Goal: Task Accomplishment & Management: Manage account settings

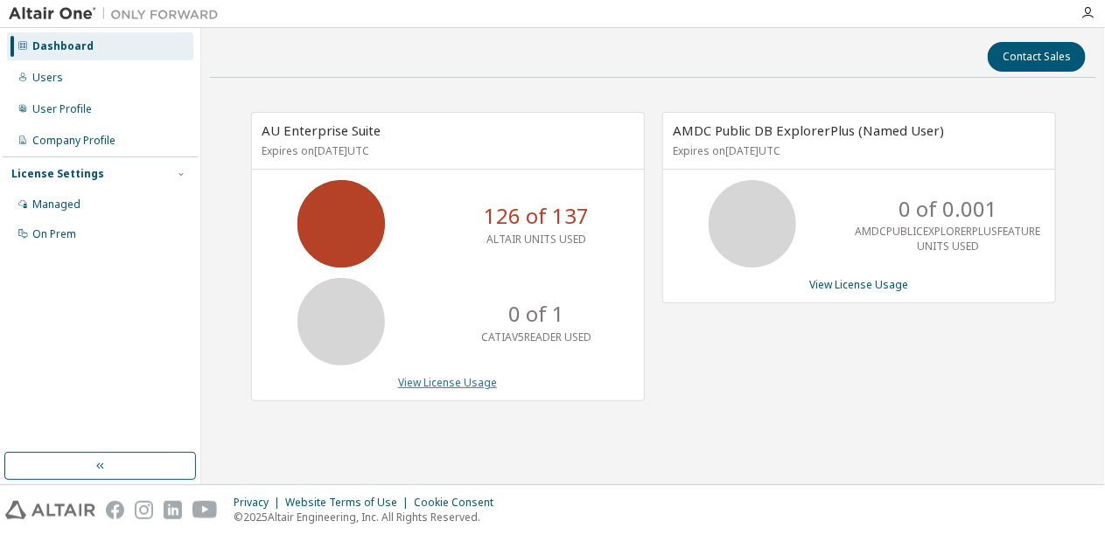
click at [423, 383] on link "View License Usage" at bounding box center [447, 382] width 99 height 15
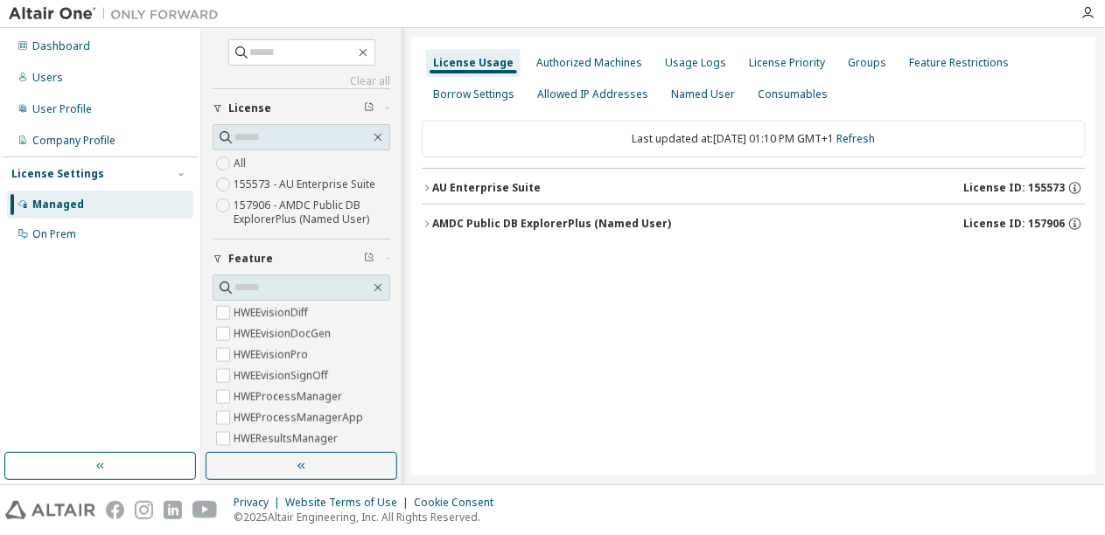
scroll to position [1291, 0]
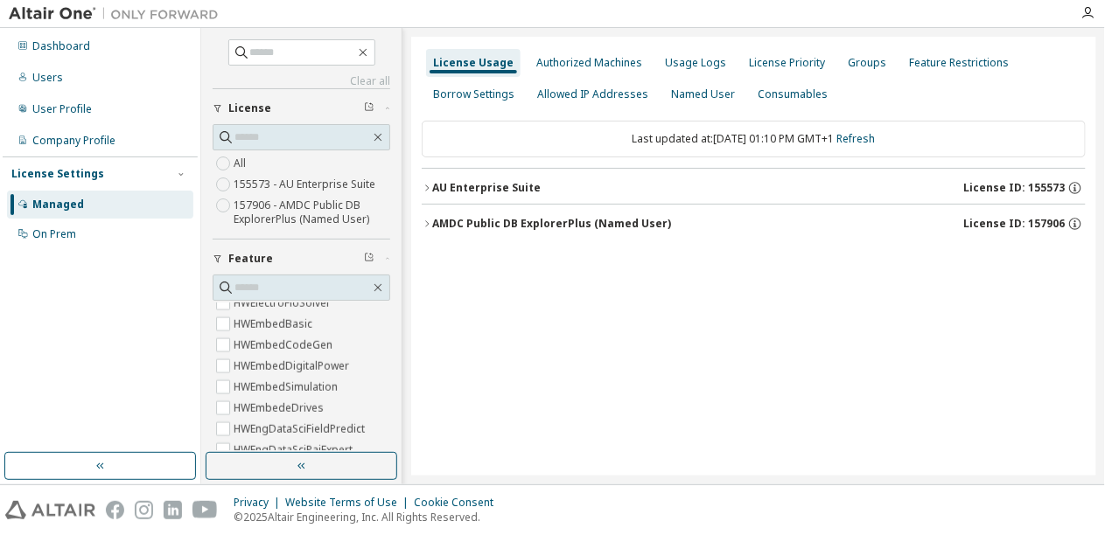
click at [216, 258] on icon "button" at bounding box center [218, 259] width 10 height 10
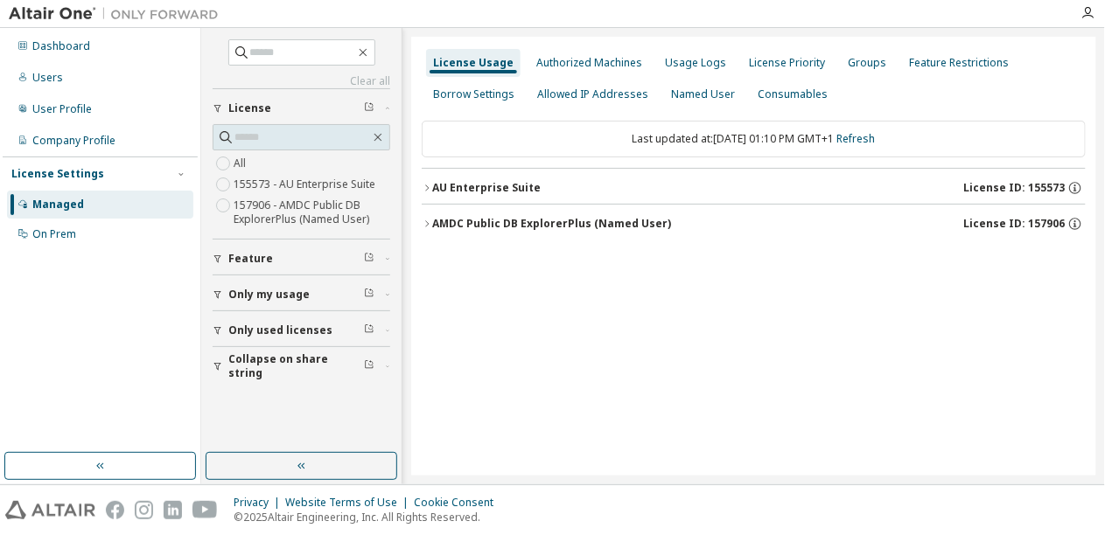
click at [254, 363] on span "Collapse on share string" at bounding box center [296, 367] width 136 height 28
click at [242, 392] on label "Yes" at bounding box center [244, 392] width 21 height 21
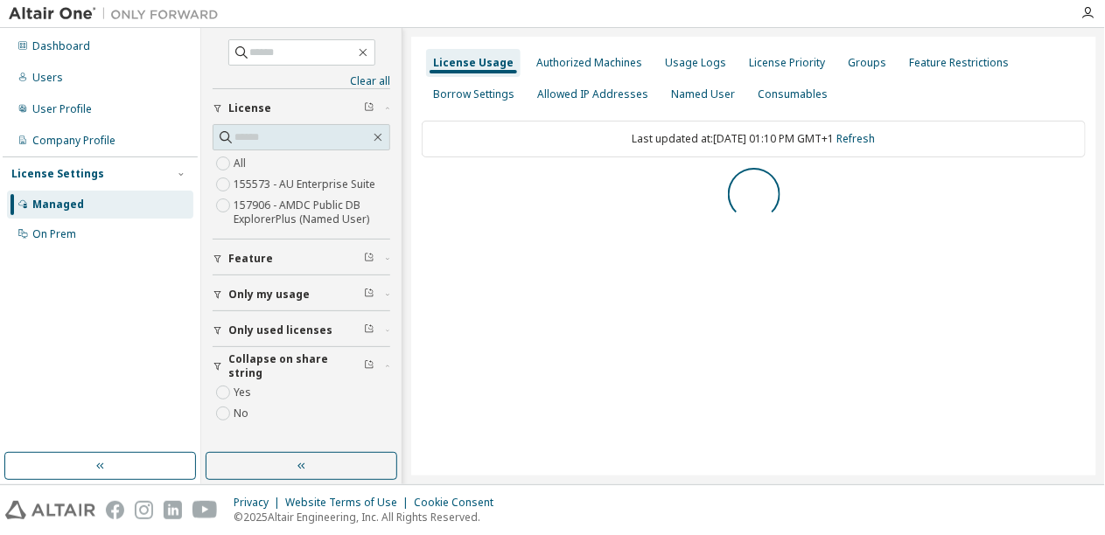
click at [217, 326] on icon "button" at bounding box center [218, 330] width 10 height 10
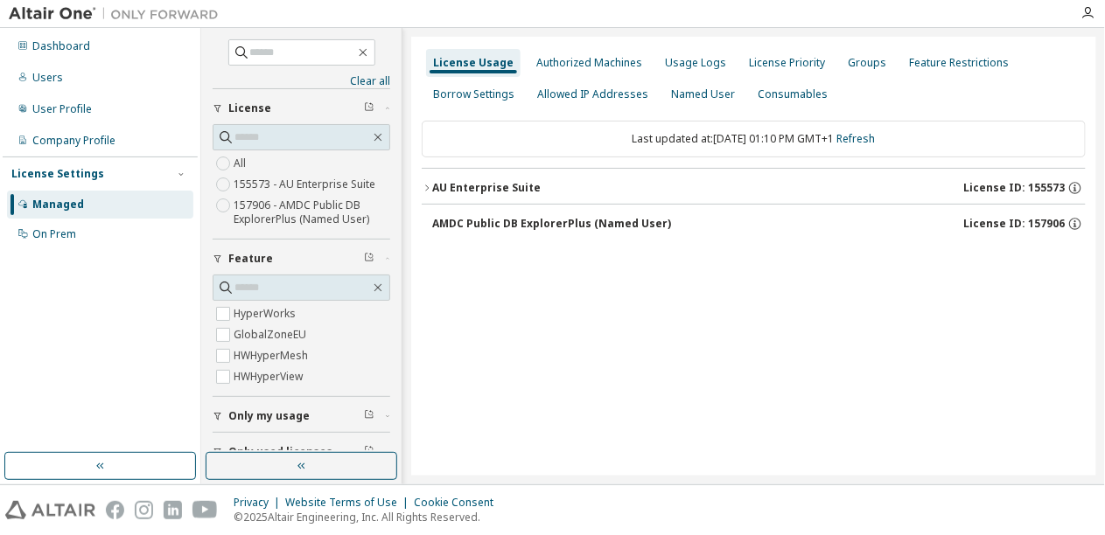
click at [491, 193] on div "AU Enterprise Suite" at bounding box center [486, 188] width 108 height 14
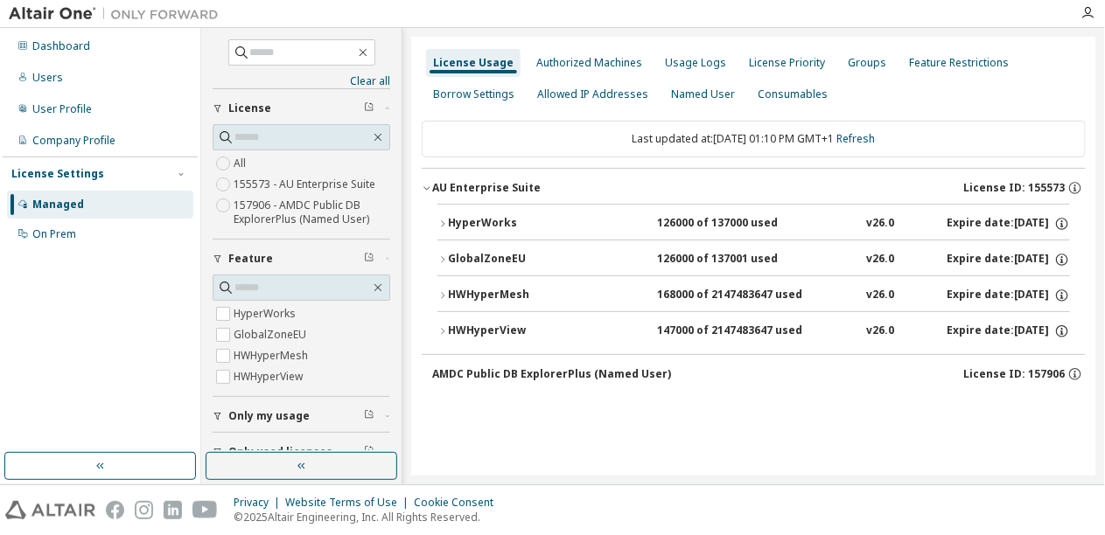
click at [490, 252] on div "GlobalZoneEU" at bounding box center [526, 260] width 157 height 16
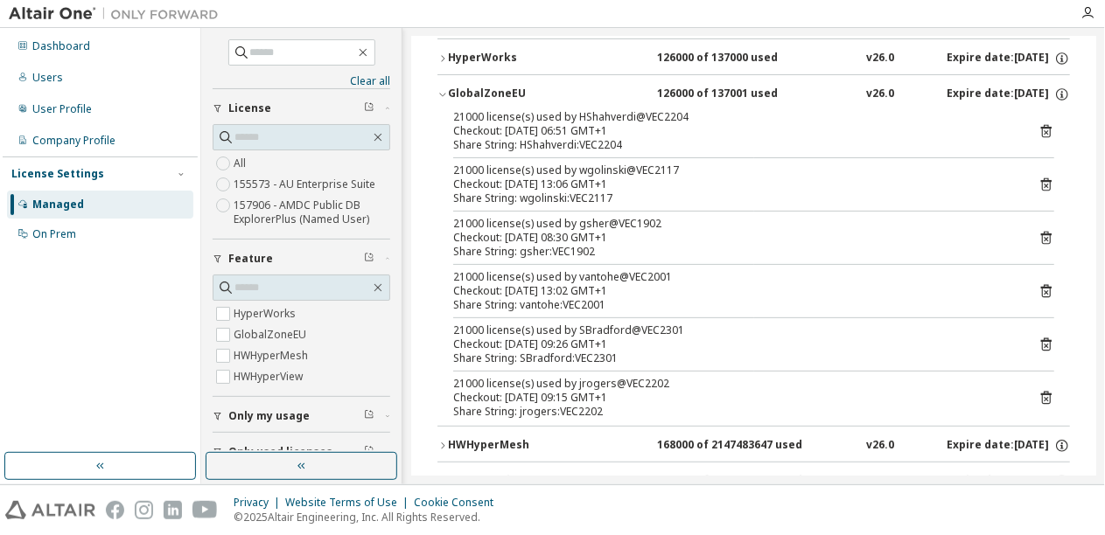
scroll to position [171, 0]
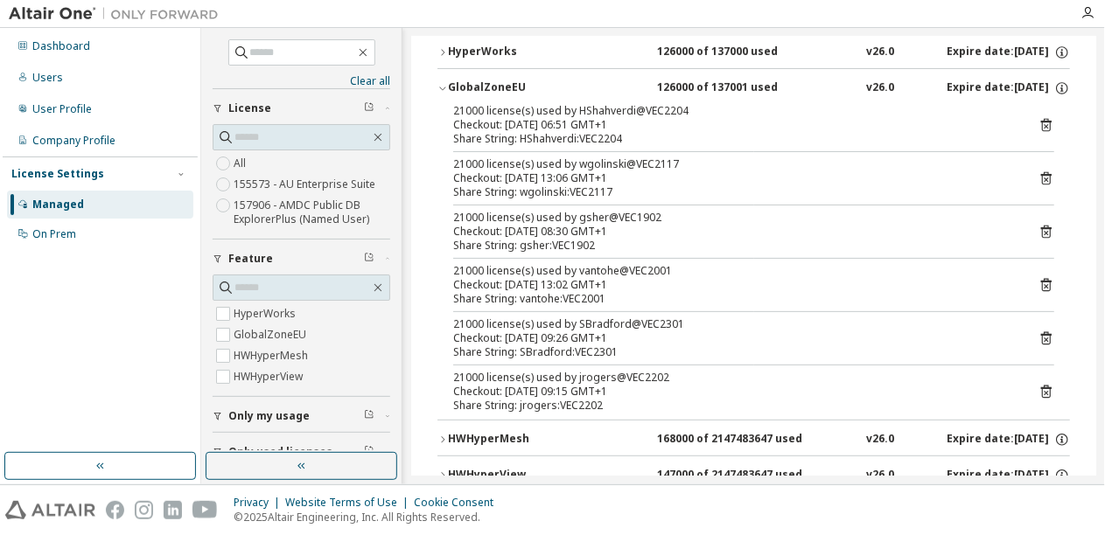
click at [1047, 126] on icon at bounding box center [1046, 125] width 16 height 16
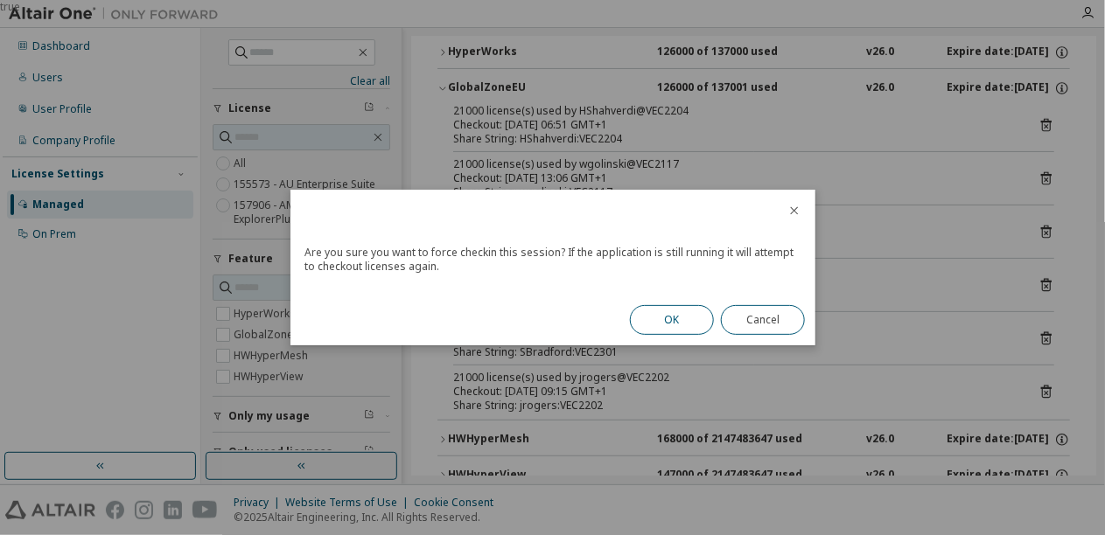
click at [664, 325] on button "OK" at bounding box center [672, 320] width 84 height 30
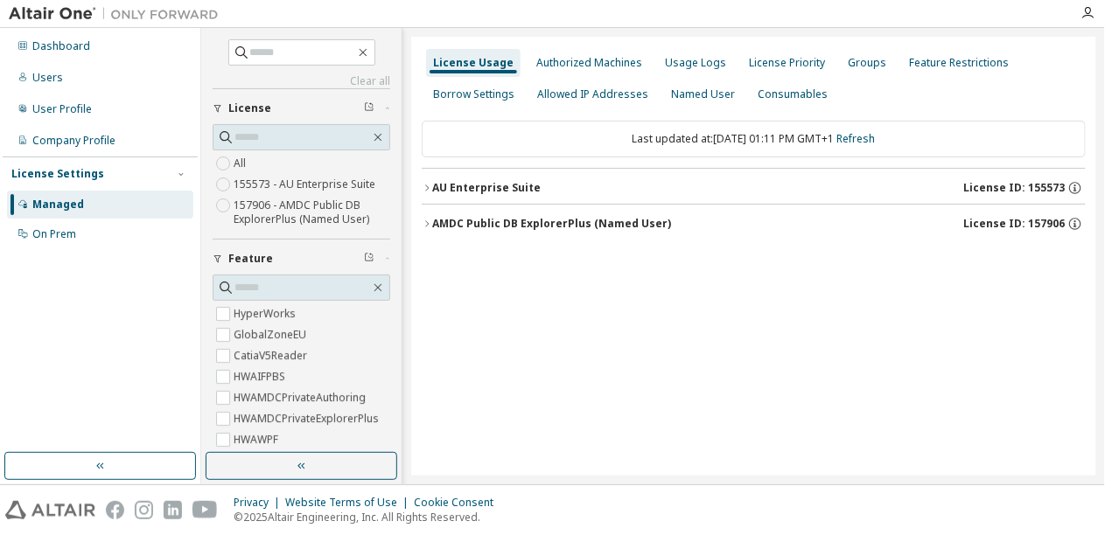
click at [478, 182] on div "AU Enterprise Suite" at bounding box center [486, 188] width 108 height 14
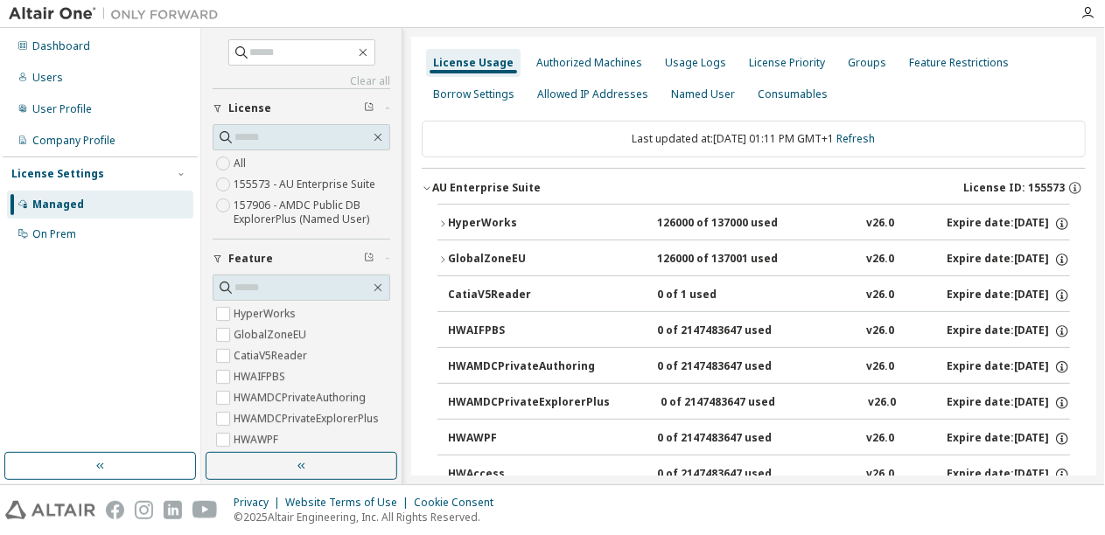
click at [469, 257] on div "GlobalZoneEU" at bounding box center [526, 260] width 157 height 16
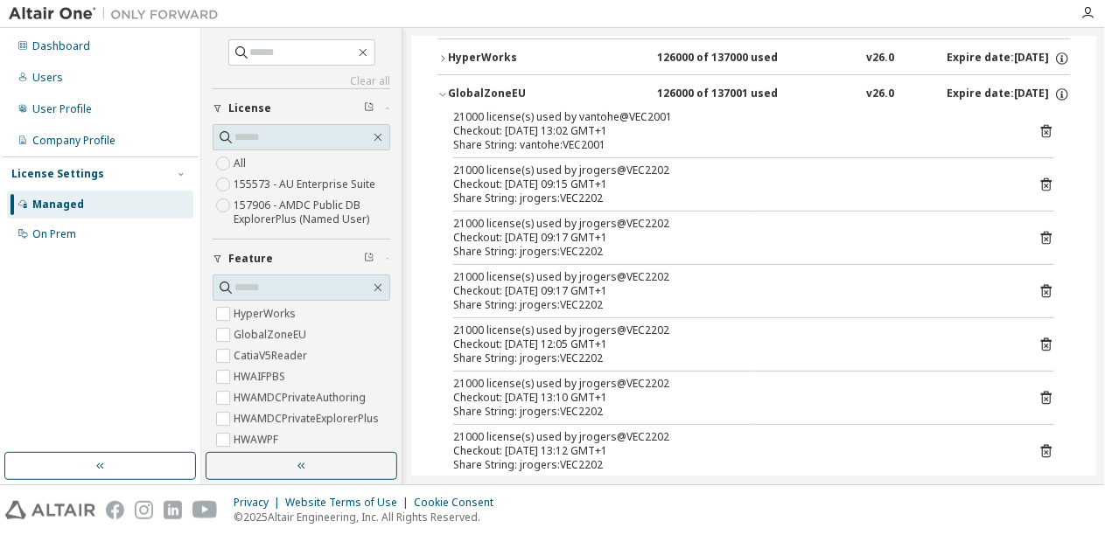
scroll to position [171, 0]
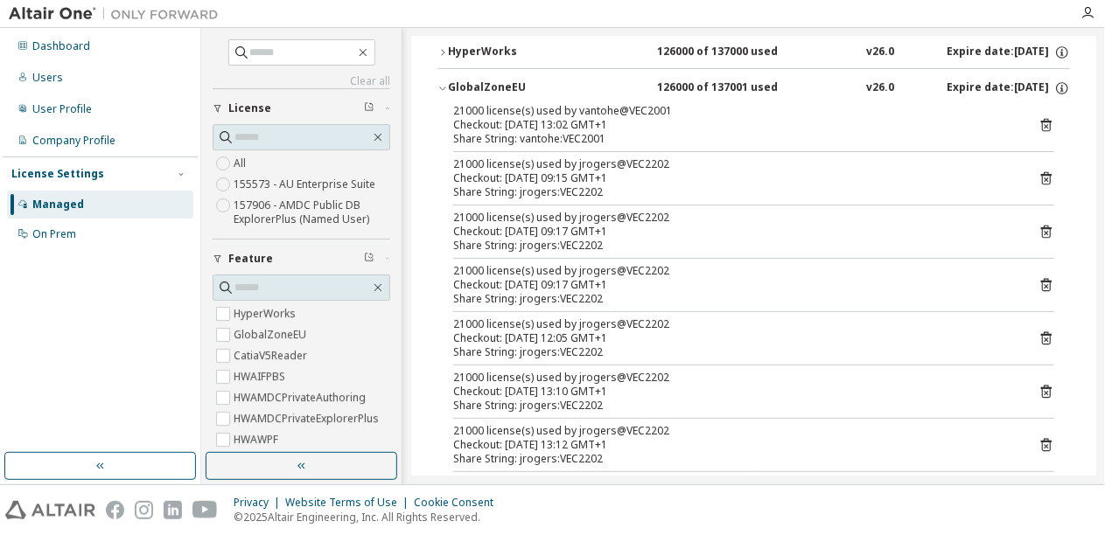
click at [214, 254] on icon "button" at bounding box center [218, 259] width 10 height 10
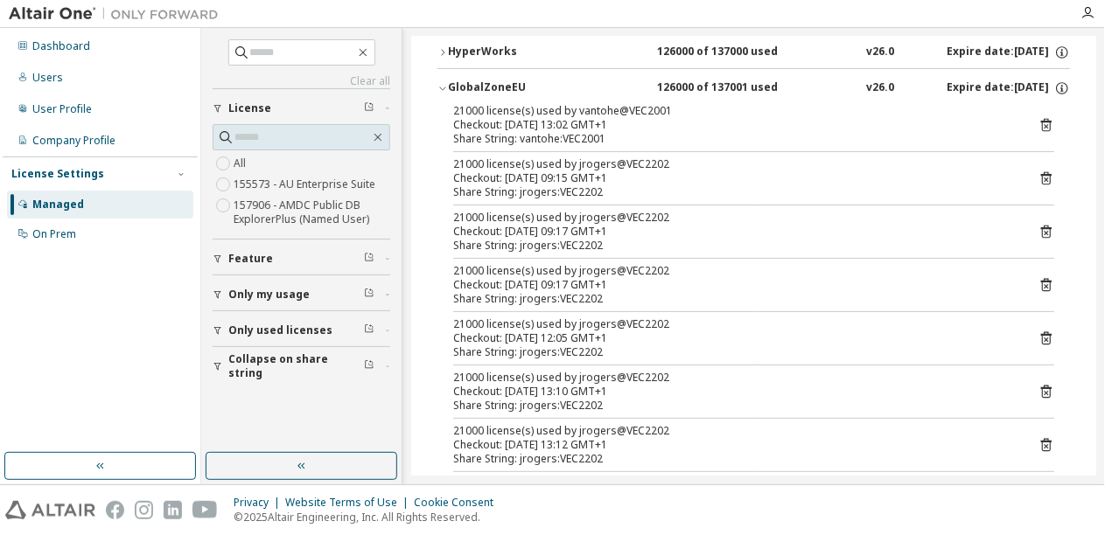
click at [213, 365] on icon "button" at bounding box center [218, 366] width 10 height 10
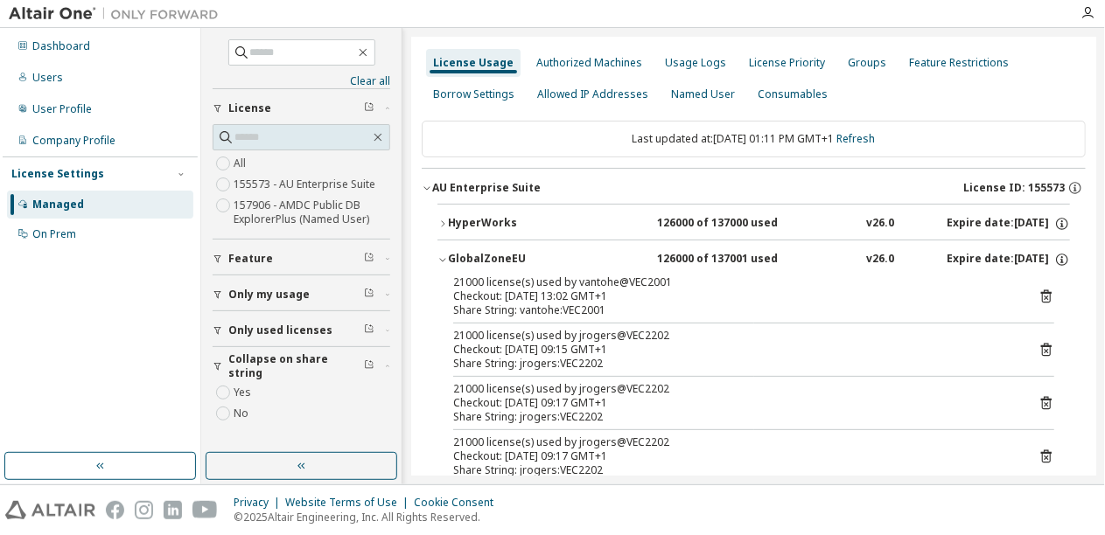
click at [220, 331] on icon "button" at bounding box center [218, 330] width 10 height 10
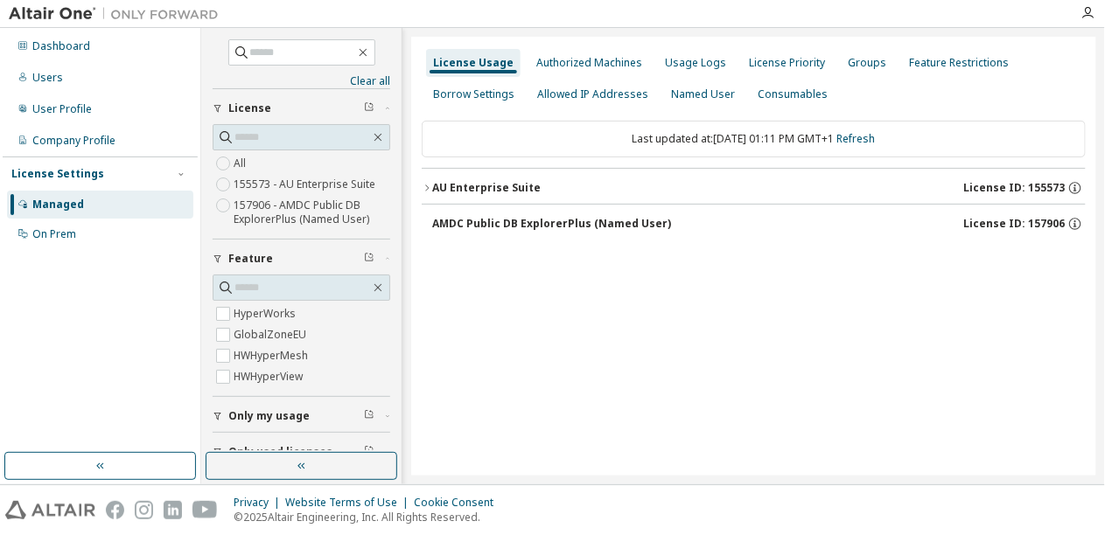
click at [483, 181] on div "AU Enterprise Suite" at bounding box center [486, 188] width 108 height 14
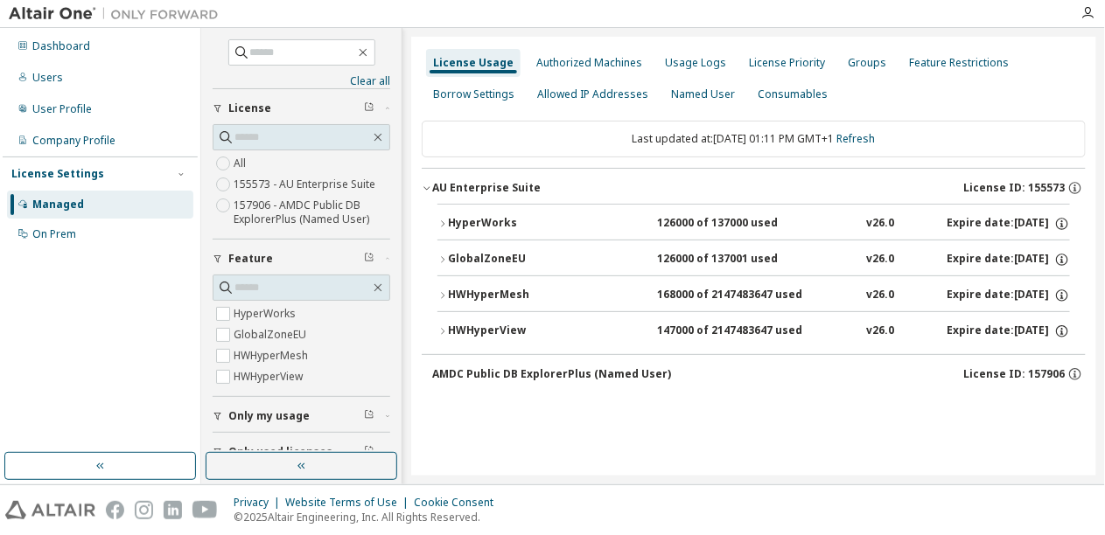
click at [486, 261] on div "GlobalZoneEU" at bounding box center [526, 260] width 157 height 16
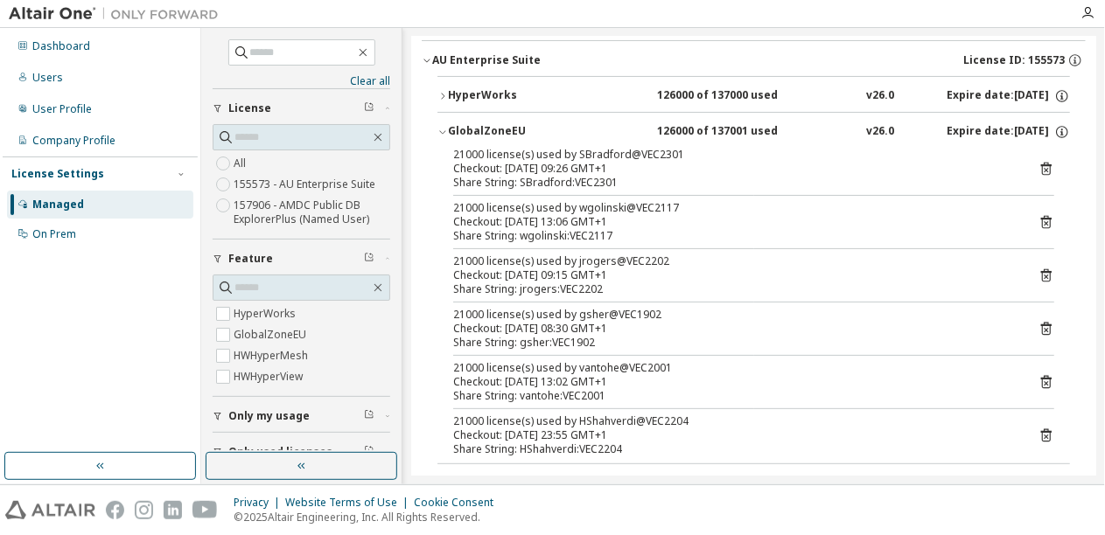
scroll to position [171, 0]
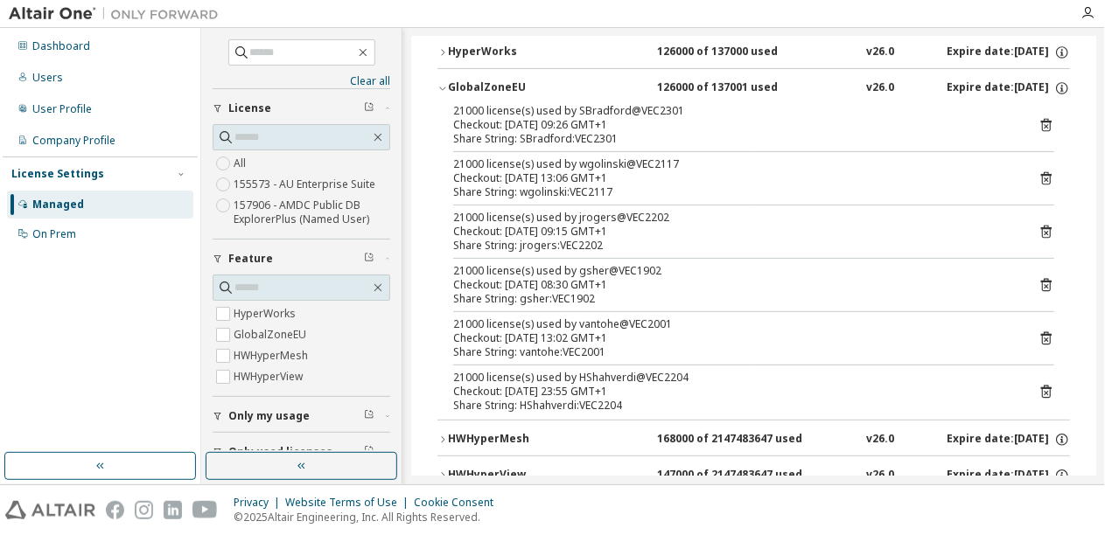
click at [1044, 388] on icon at bounding box center [1046, 392] width 16 height 16
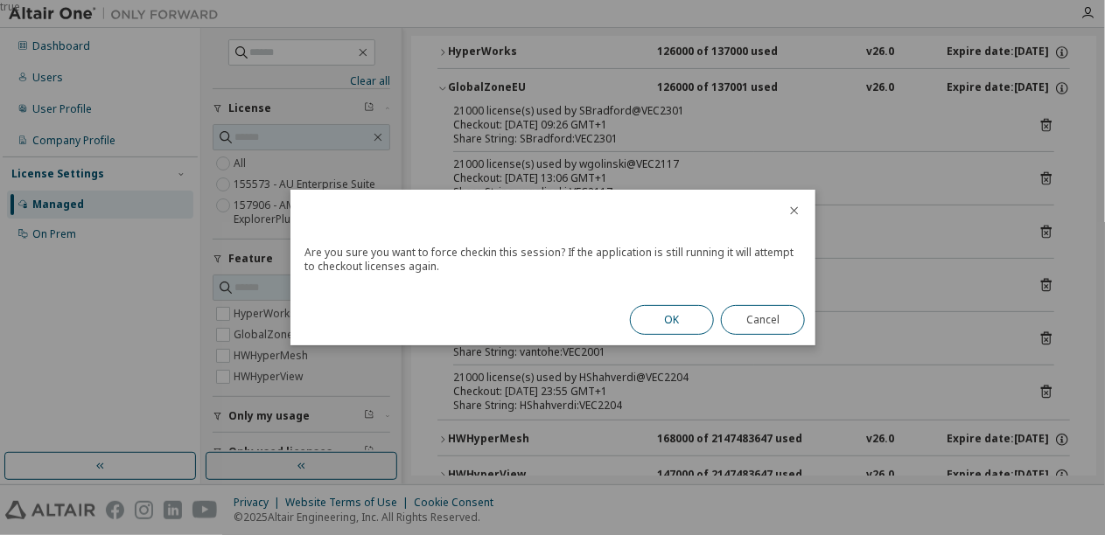
click at [684, 325] on button "OK" at bounding box center [672, 320] width 84 height 30
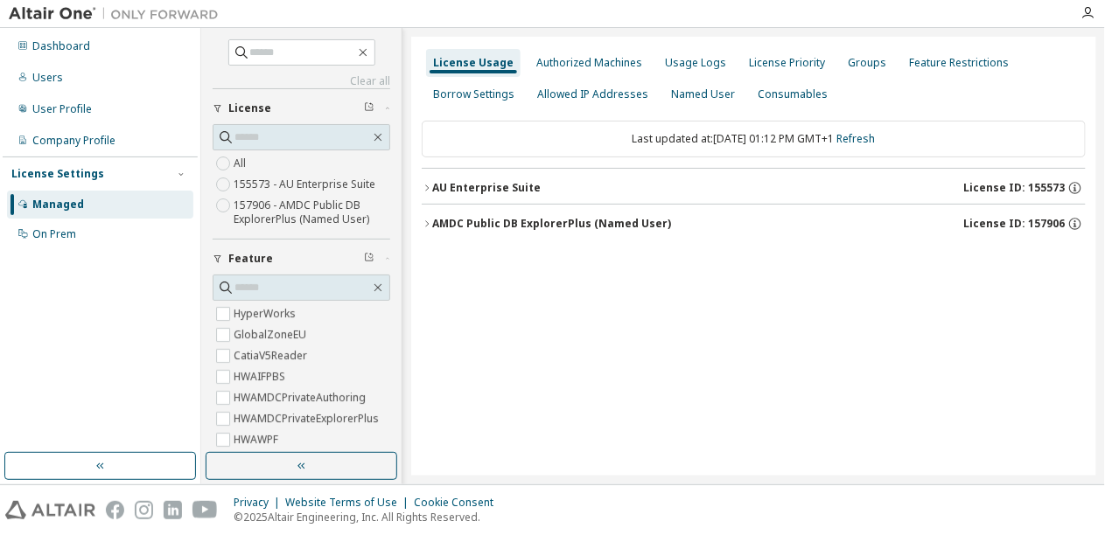
click at [220, 256] on icon "button" at bounding box center [218, 259] width 10 height 10
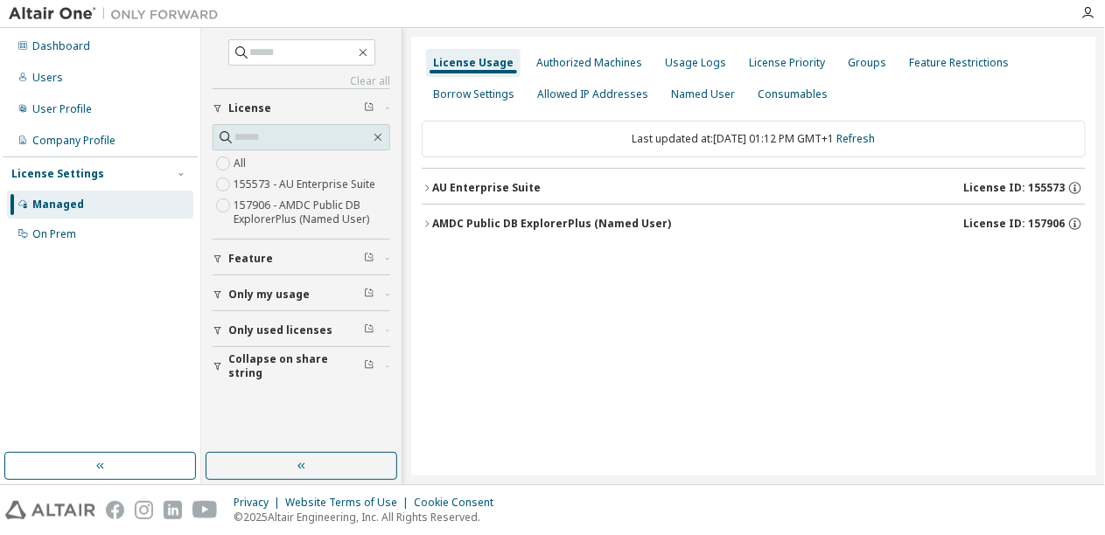
click at [218, 362] on icon "button" at bounding box center [218, 366] width 10 height 10
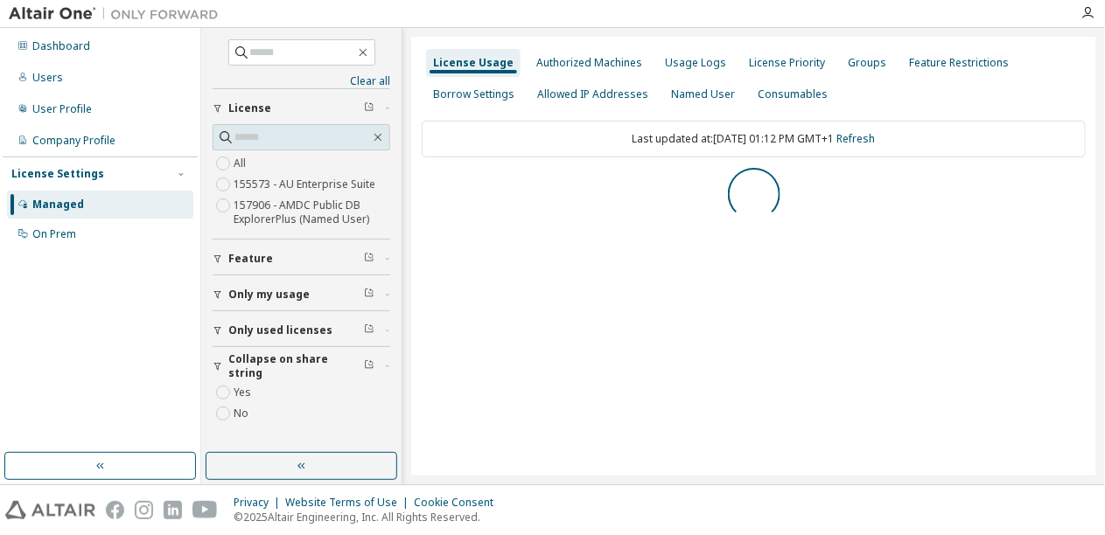
click at [215, 332] on icon "button" at bounding box center [218, 330] width 10 height 10
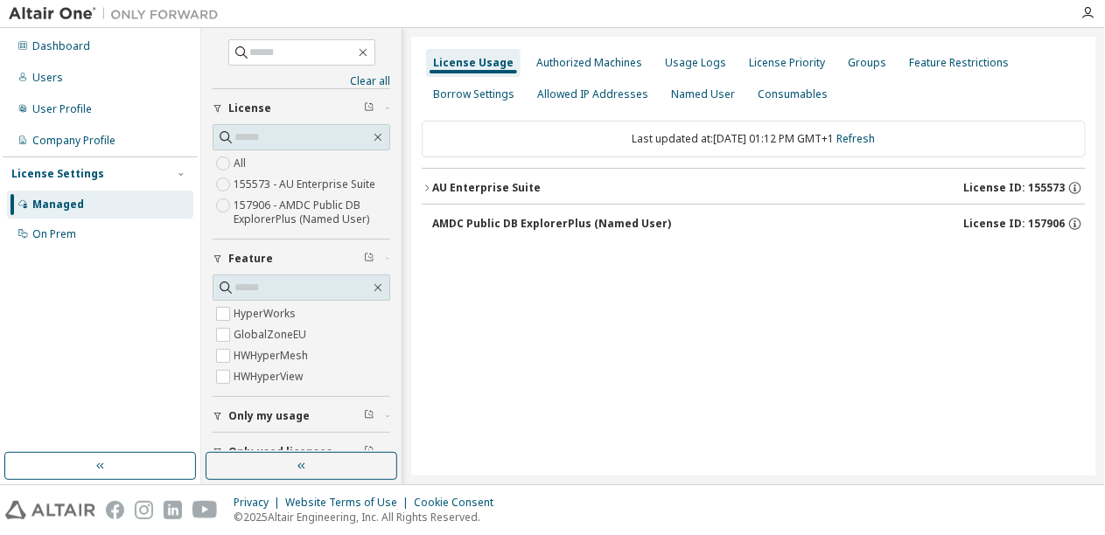
click at [469, 187] on div "AU Enterprise Suite" at bounding box center [486, 188] width 108 height 14
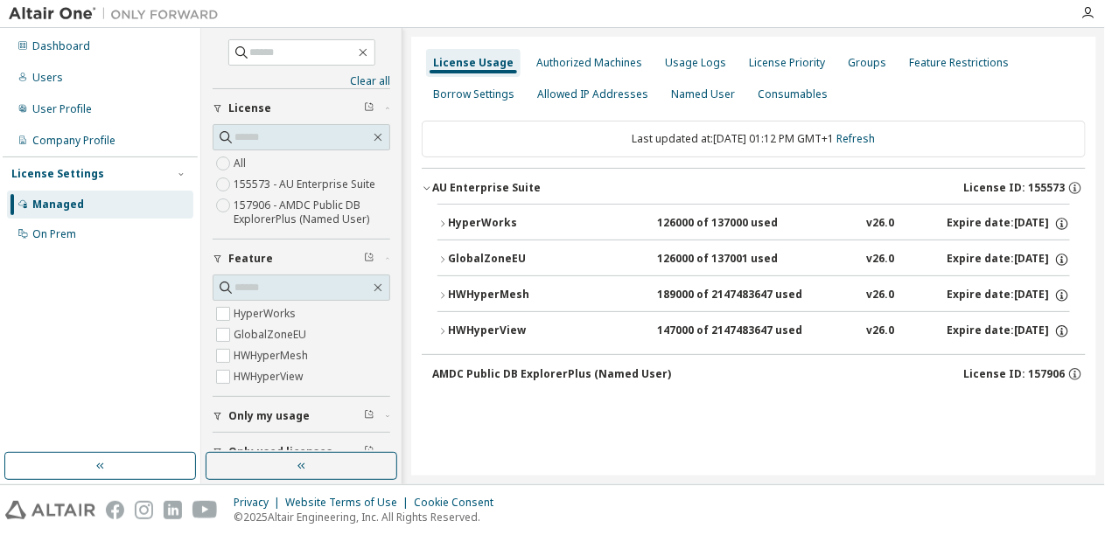
click at [479, 257] on div "GlobalZoneEU" at bounding box center [526, 260] width 157 height 16
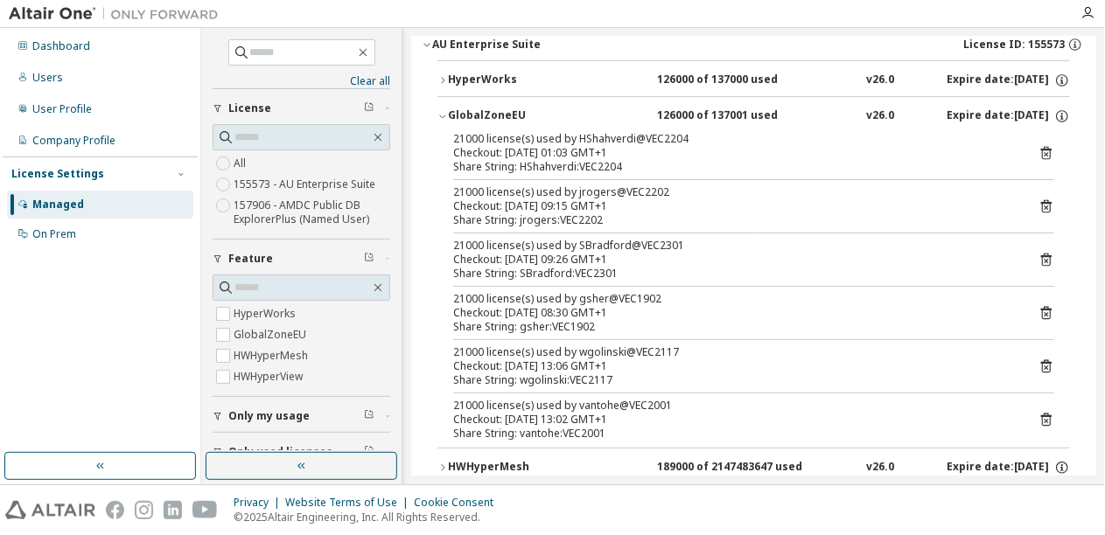
scroll to position [171, 0]
